Goal: Task Accomplishment & Management: Complete application form

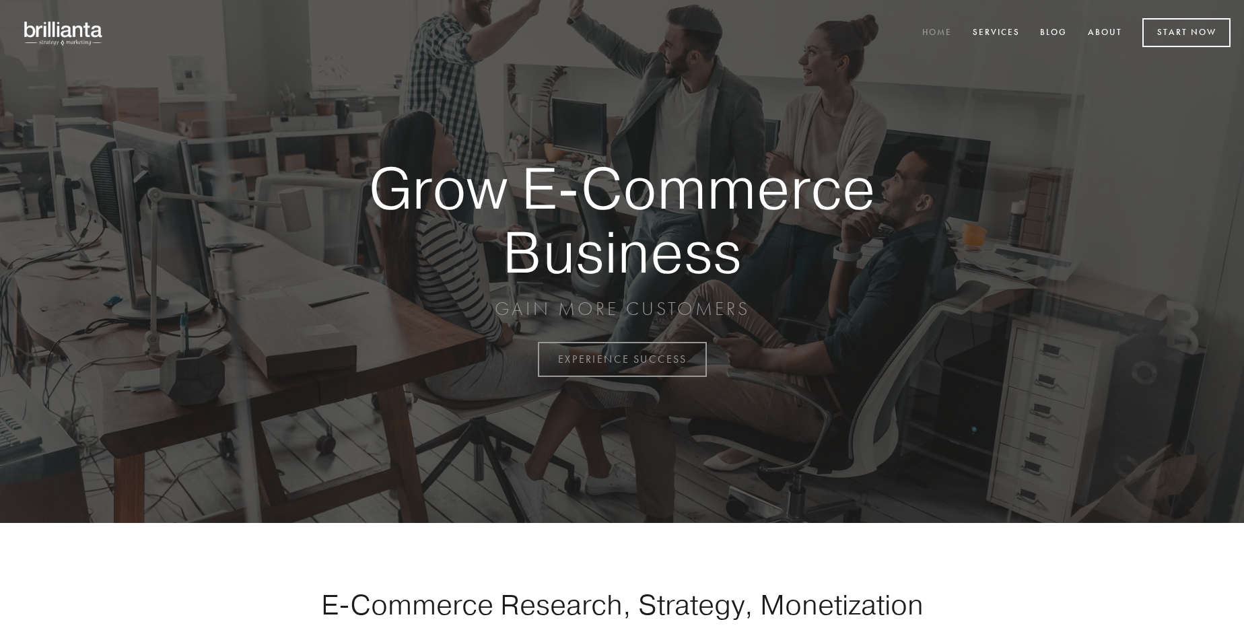
scroll to position [3528, 0]
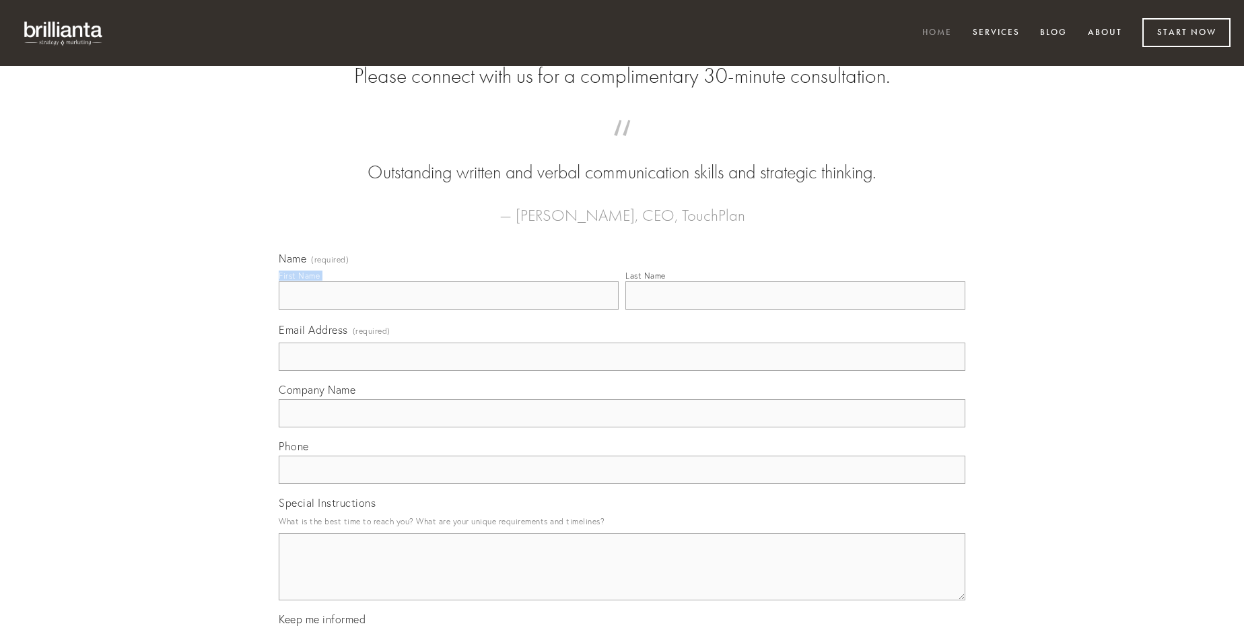
type input "[PERSON_NAME]"
click at [795, 310] on input "Last Name" at bounding box center [795, 295] width 340 height 28
type input "[PERSON_NAME]"
click at [622, 371] on input "Email Address (required)" at bounding box center [622, 357] width 687 height 28
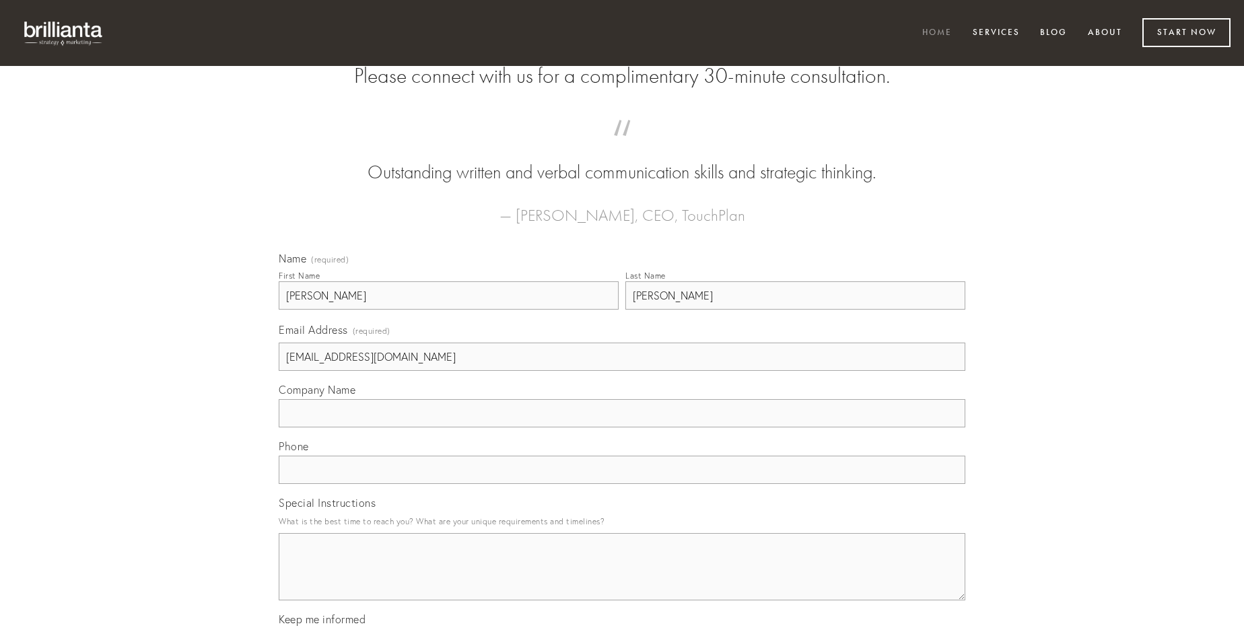
type input "[EMAIL_ADDRESS][DOMAIN_NAME]"
click at [622, 427] on input "Company Name" at bounding box center [622, 413] width 687 height 28
type input "nam"
click at [622, 484] on input "text" at bounding box center [622, 470] width 687 height 28
click at [622, 579] on textarea "Special Instructions" at bounding box center [622, 566] width 687 height 67
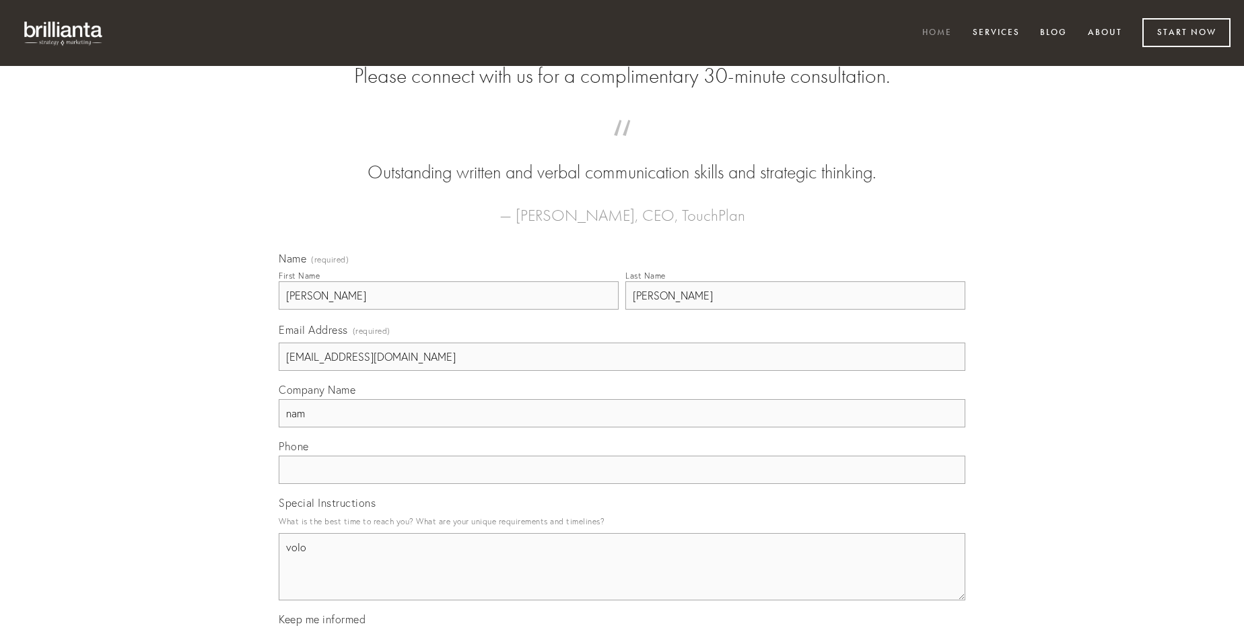
type textarea "volo"
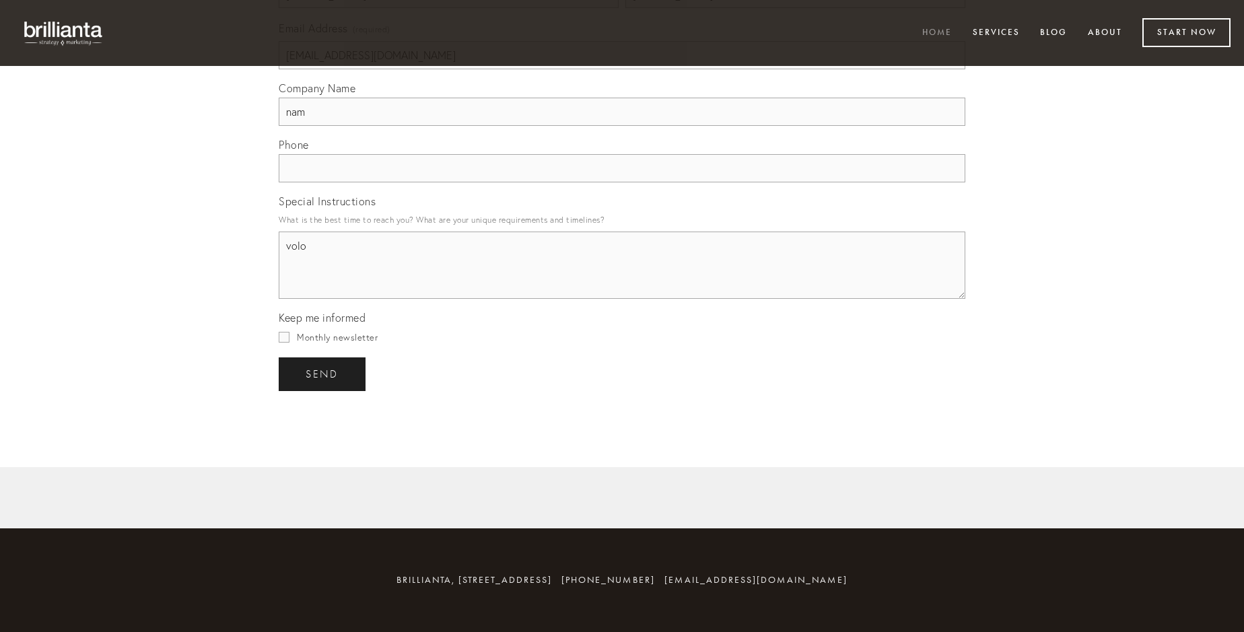
click at [323, 374] on span "send" at bounding box center [322, 374] width 33 height 12
